Goal: Check status: Check status

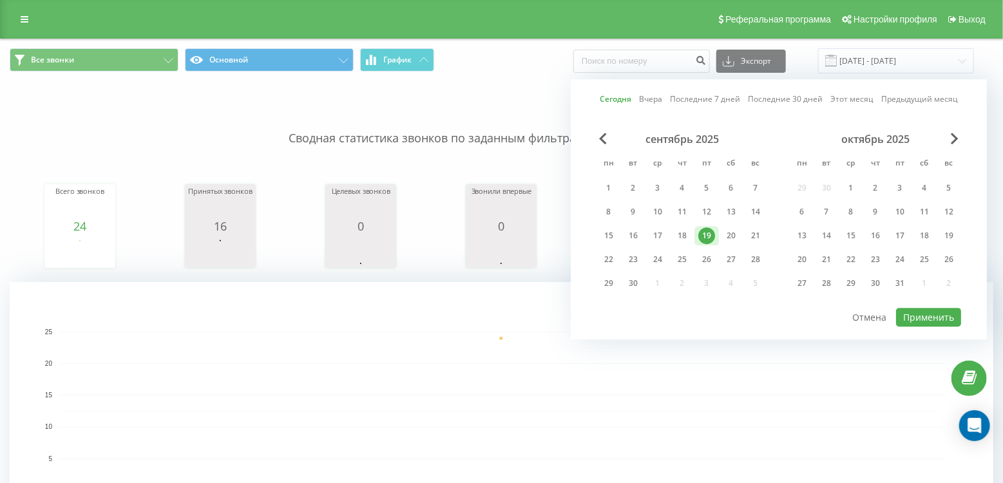
click at [609, 106] on div "Сегодня Вчера Последние 7 дней Последние 30 дней Этот месяц Предыдущий месяц се…" at bounding box center [779, 209] width 416 height 260
click at [612, 99] on link "Сегодня" at bounding box center [616, 99] width 32 height 12
click at [920, 308] on button "Применить" at bounding box center [928, 317] width 65 height 19
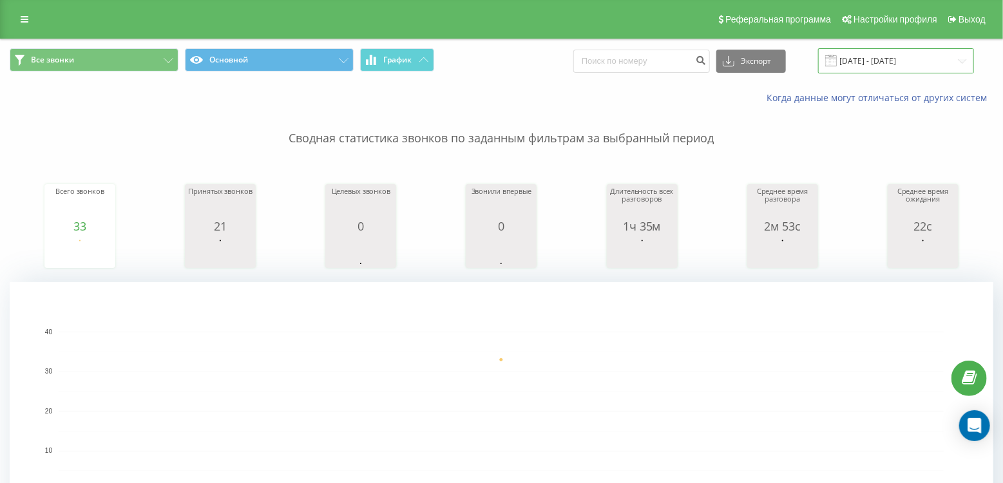
click at [862, 52] on input "[DATE] - [DATE]" at bounding box center [896, 60] width 156 height 25
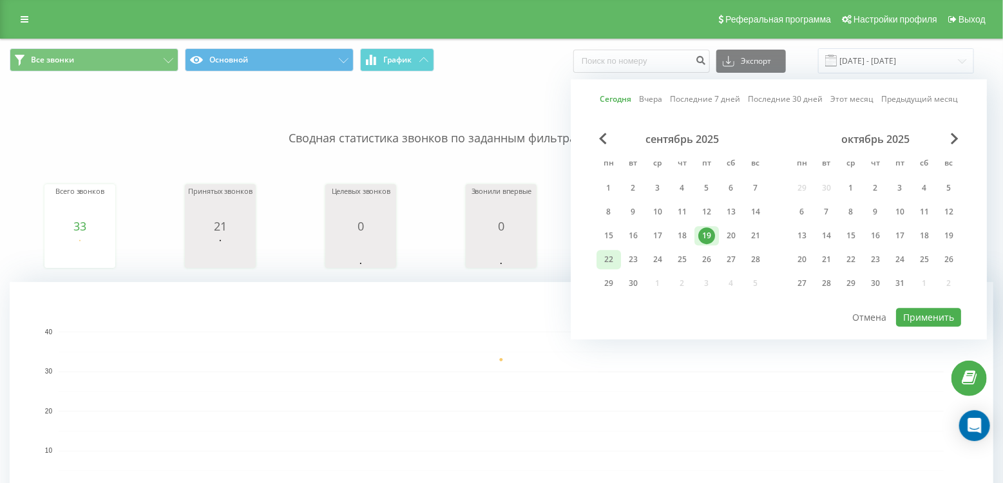
click at [612, 254] on div "22" at bounding box center [608, 259] width 17 height 17
click at [920, 309] on button "Применить" at bounding box center [928, 317] width 65 height 19
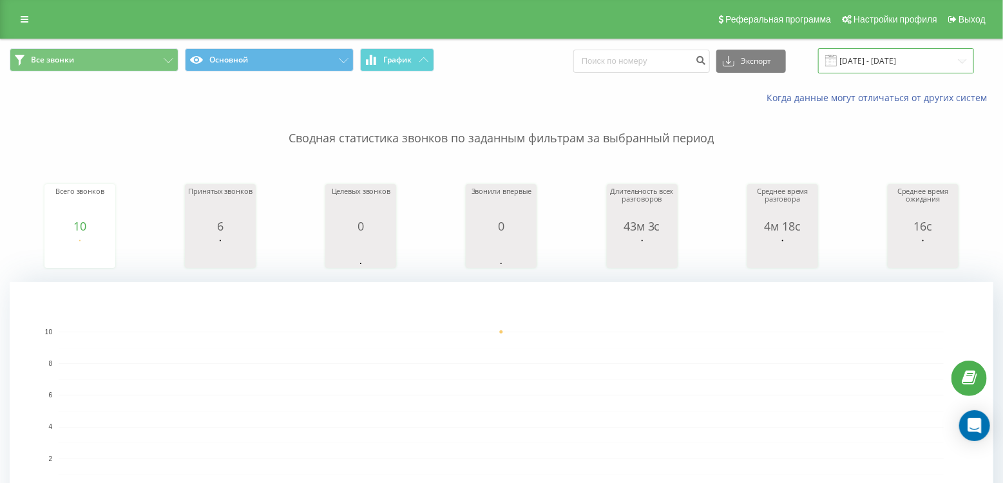
click at [877, 60] on input "[DATE] - [DATE]" at bounding box center [896, 60] width 156 height 25
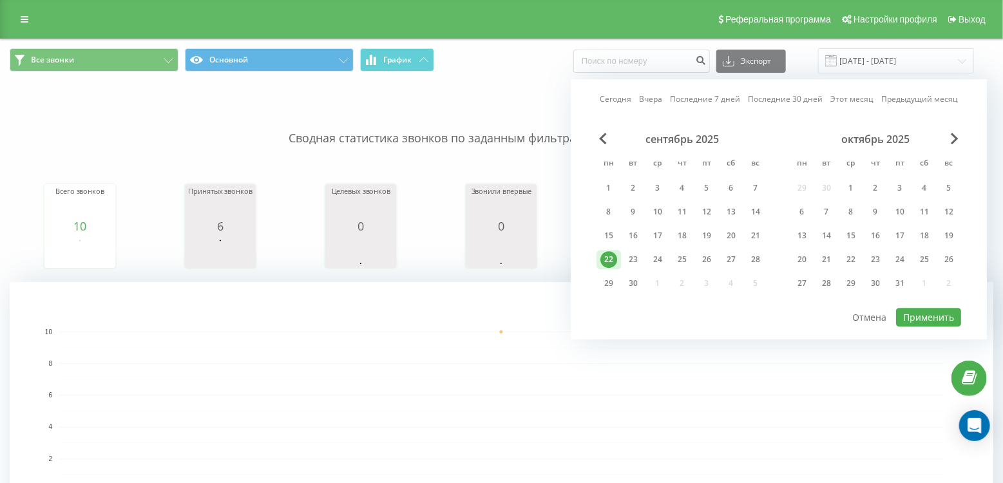
click at [615, 97] on link "Сегодня" at bounding box center [616, 99] width 32 height 12
click at [920, 321] on button "Применить" at bounding box center [928, 317] width 65 height 19
type input "[DATE] - [DATE]"
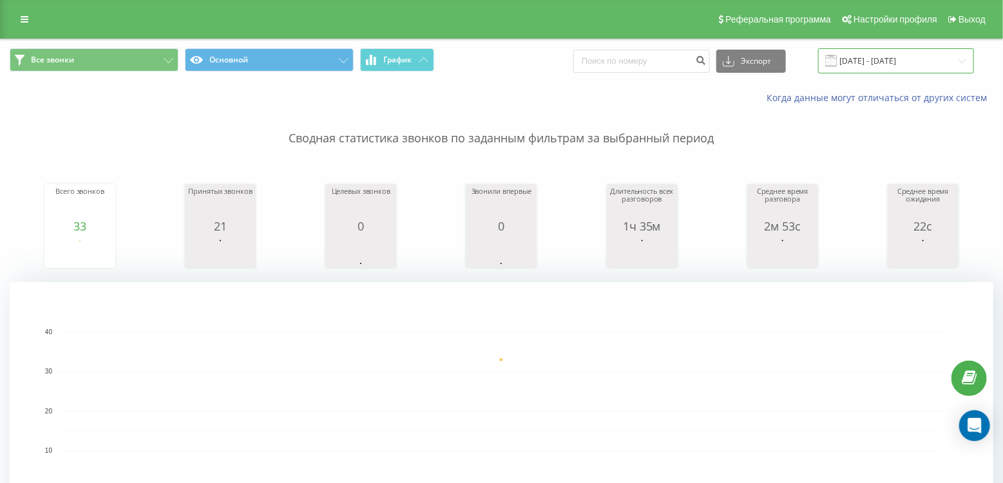
click at [886, 62] on input "[DATE] - [DATE]" at bounding box center [896, 60] width 156 height 25
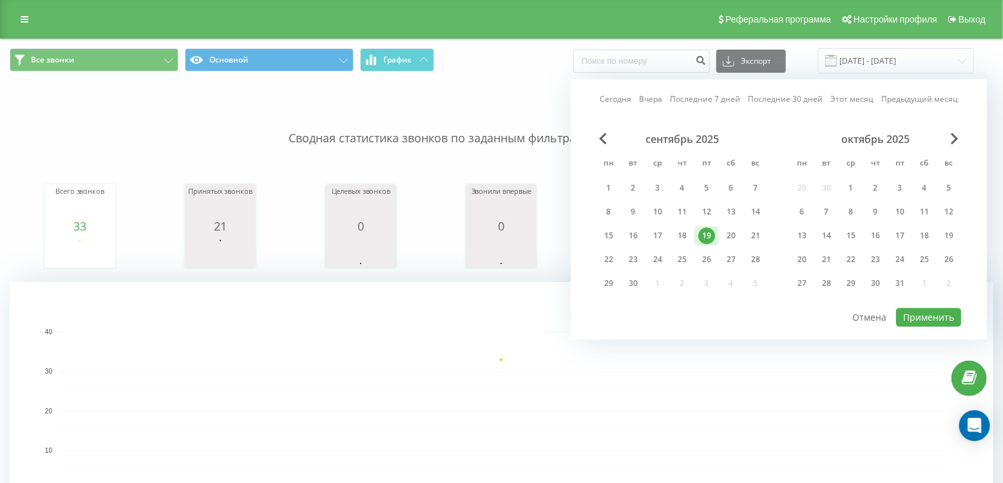
click at [622, 93] on link "Сегодня" at bounding box center [616, 99] width 32 height 12
click at [909, 313] on button "Применить" at bounding box center [928, 317] width 65 height 19
type input "[DATE] - [DATE]"
